Goal: Task Accomplishment & Management: Complete application form

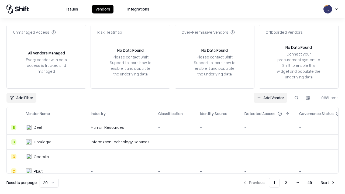
click at [271, 98] on link "Add Vendor" at bounding box center [271, 98] width 34 height 10
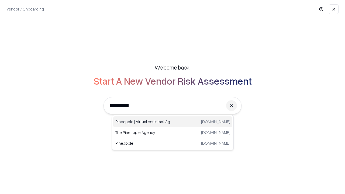
click at [173, 122] on div "Pineapple | Virtual Assistant Agency [DOMAIN_NAME]" at bounding box center [172, 122] width 119 height 11
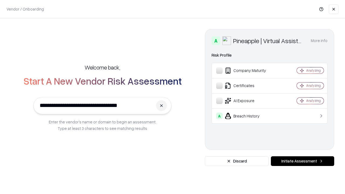
type input "**********"
click at [303, 161] on button "Initiate Assessment" at bounding box center [302, 161] width 63 height 10
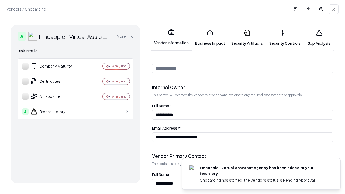
scroll to position [279, 0]
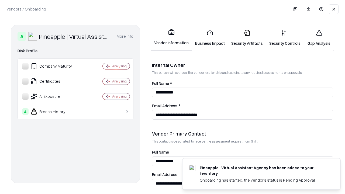
click at [210, 38] on link "Business Impact" at bounding box center [210, 37] width 36 height 25
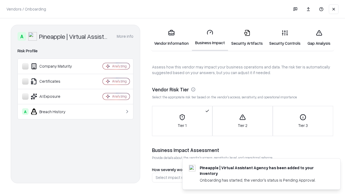
click at [247, 38] on link "Security Artifacts" at bounding box center [247, 37] width 38 height 25
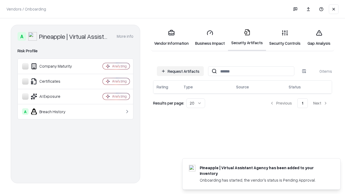
click at [180, 71] on button "Request Artifacts" at bounding box center [180, 71] width 47 height 10
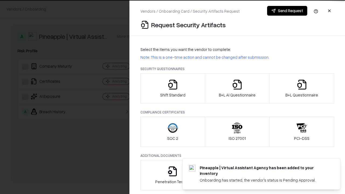
click at [173, 88] on icon "button" at bounding box center [173, 84] width 11 height 11
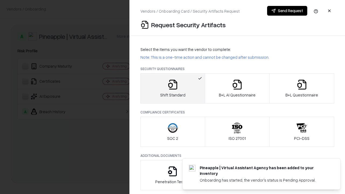
click at [287, 11] on button "Send Request" at bounding box center [287, 11] width 40 height 10
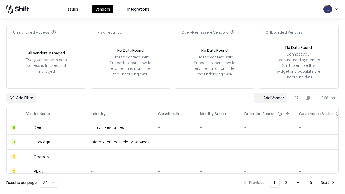
click at [297, 98] on button at bounding box center [297, 98] width 10 height 10
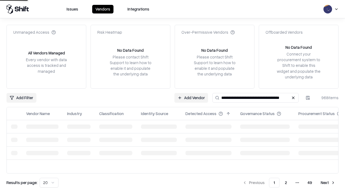
type input "**********"
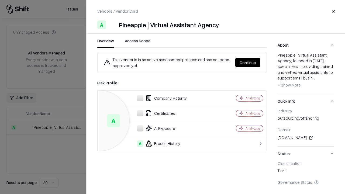
click at [248, 63] on button "Continue" at bounding box center [247, 63] width 25 height 10
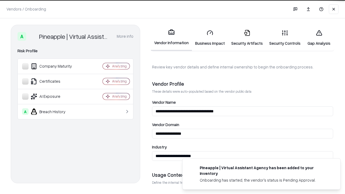
click at [247, 38] on link "Security Artifacts" at bounding box center [247, 37] width 38 height 25
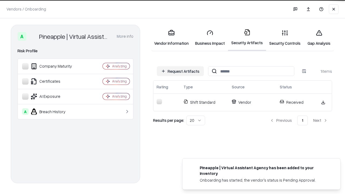
click at [285, 38] on link "Security Controls" at bounding box center [285, 37] width 38 height 25
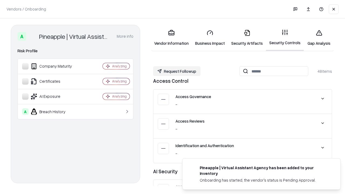
click at [177, 71] on button "Request Followup" at bounding box center [176, 71] width 47 height 10
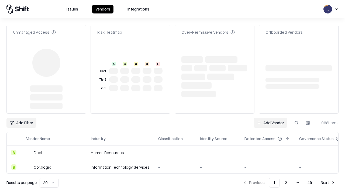
click at [271, 118] on link "Add Vendor" at bounding box center [271, 123] width 34 height 10
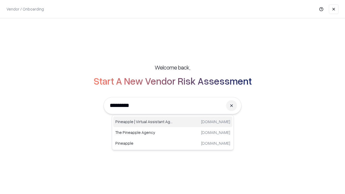
click at [173, 122] on div "Pineapple | Virtual Assistant Agency [DOMAIN_NAME]" at bounding box center [172, 122] width 119 height 11
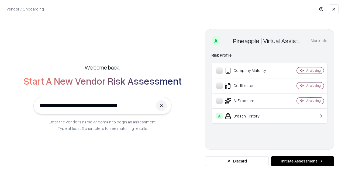
type input "**********"
click at [303, 161] on button "Initiate Assessment" at bounding box center [302, 161] width 63 height 10
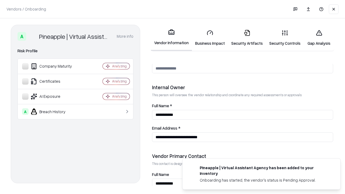
scroll to position [279, 0]
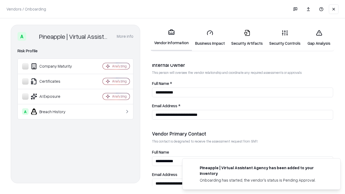
click at [319, 38] on link "Gap Analysis" at bounding box center [319, 37] width 30 height 25
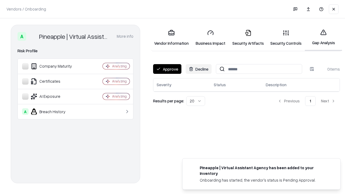
click at [167, 69] on button "Approve" at bounding box center [167, 69] width 28 height 10
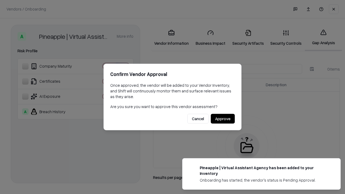
click at [223, 119] on button "Approve" at bounding box center [223, 119] width 24 height 10
